Goal: Transaction & Acquisition: Purchase product/service

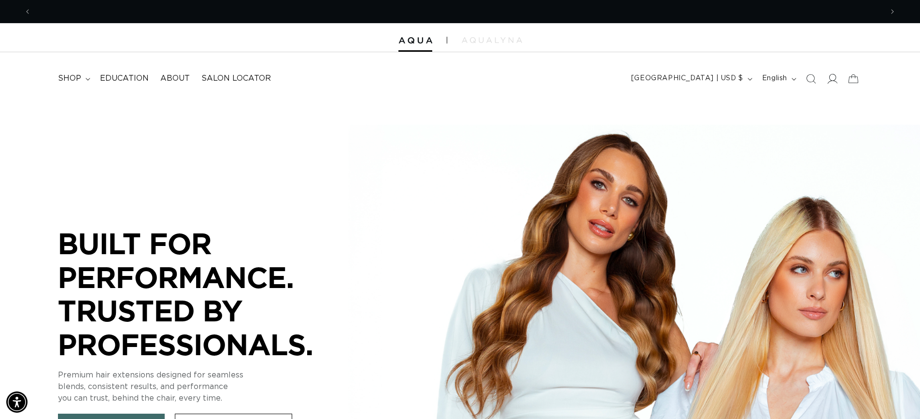
scroll to position [0, 852]
click at [827, 80] on span at bounding box center [832, 78] width 21 height 21
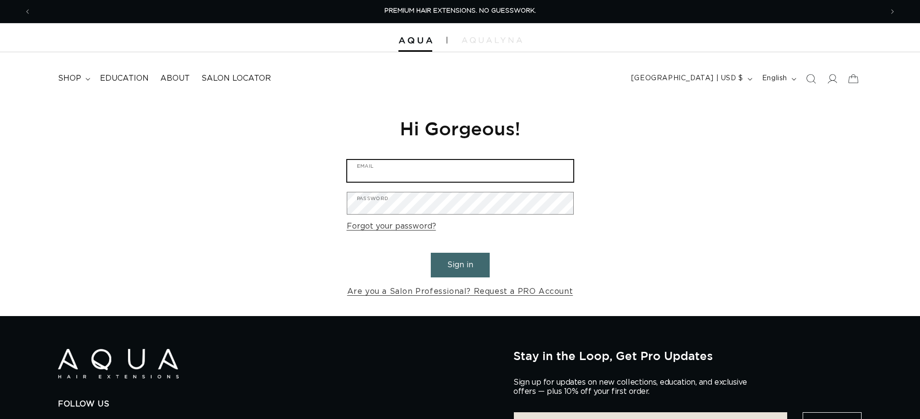
type input "jacypost822@yahoo.com"
click at [533, 173] on input "jacypost822@yahoo.com" at bounding box center [460, 171] width 226 height 22
click at [454, 258] on button "Sign in" at bounding box center [460, 265] width 59 height 25
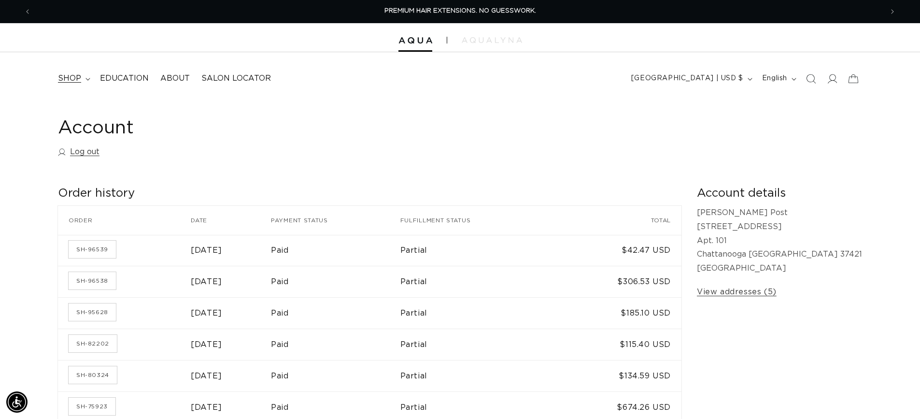
click at [74, 79] on span "shop" at bounding box center [69, 78] width 23 height 10
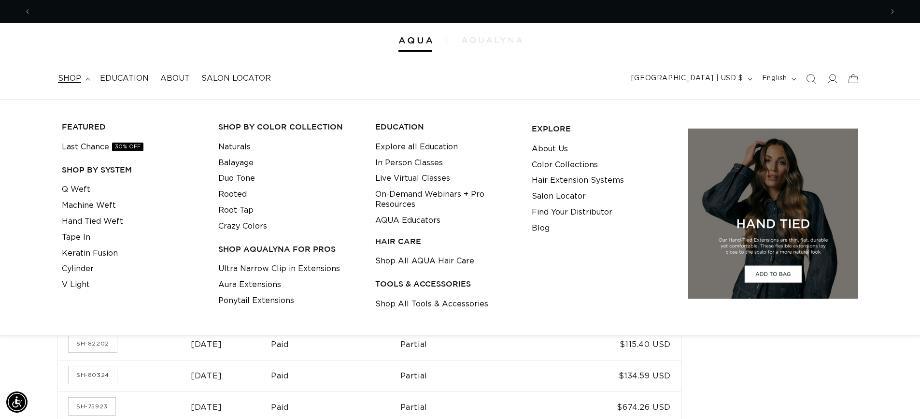
scroll to position [0, 1704]
click at [405, 305] on link "Shop All Tools & Accessories" at bounding box center [431, 304] width 113 height 16
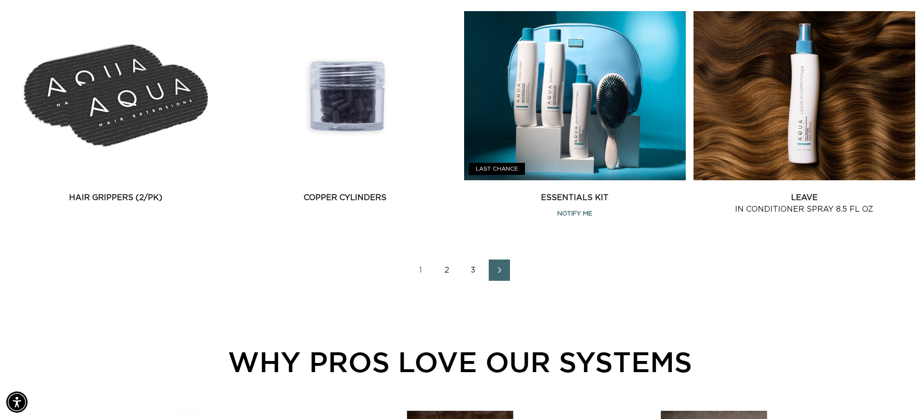
click at [445, 270] on link "2" at bounding box center [447, 269] width 21 height 21
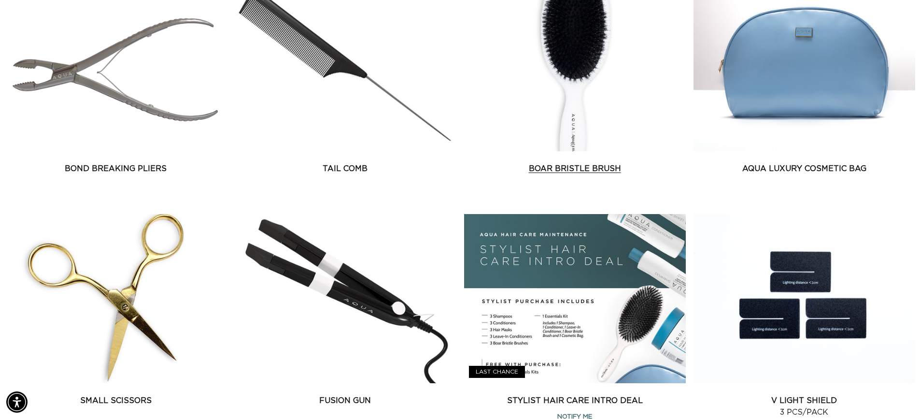
click at [558, 163] on link "Boar Bristle Brush" at bounding box center [575, 169] width 222 height 12
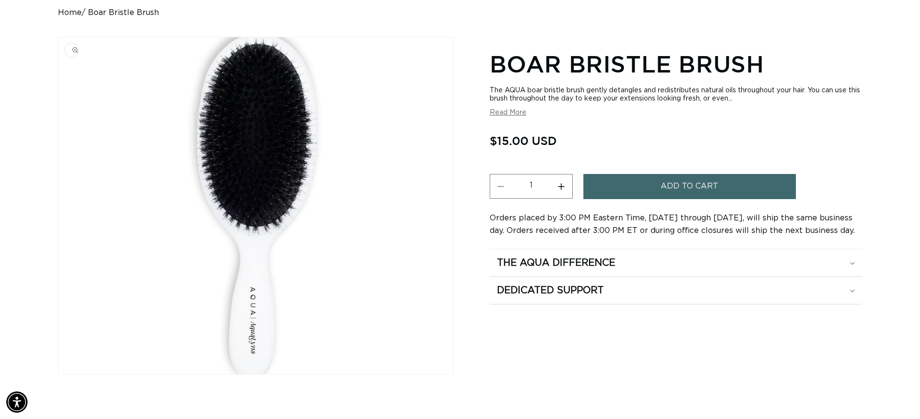
scroll to position [0, 852]
click at [501, 111] on button "Read More" at bounding box center [508, 113] width 37 height 8
